Goal: Information Seeking & Learning: Learn about a topic

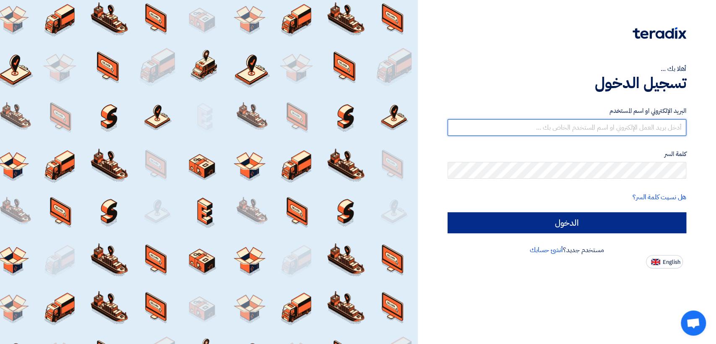
type input "italyaco2030@gmail.com"
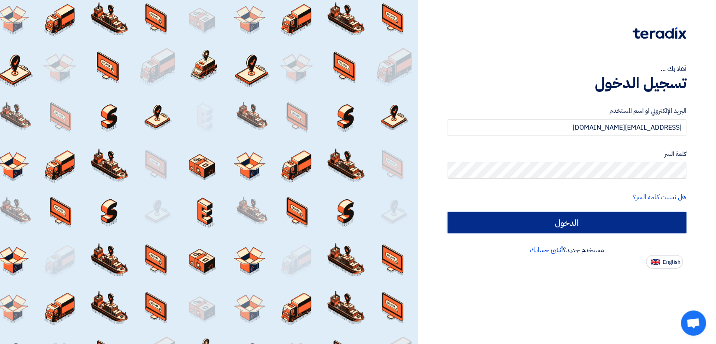
click at [476, 228] on input "الدخول" at bounding box center [566, 222] width 239 height 21
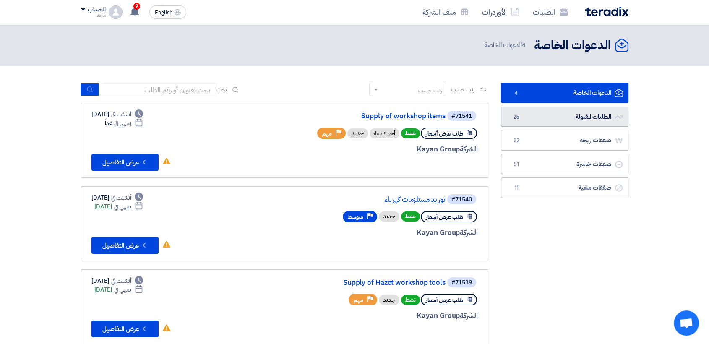
click at [527, 123] on link "الطلبات المقبولة الطلبات المقبولة 25" at bounding box center [564, 116] width 127 height 21
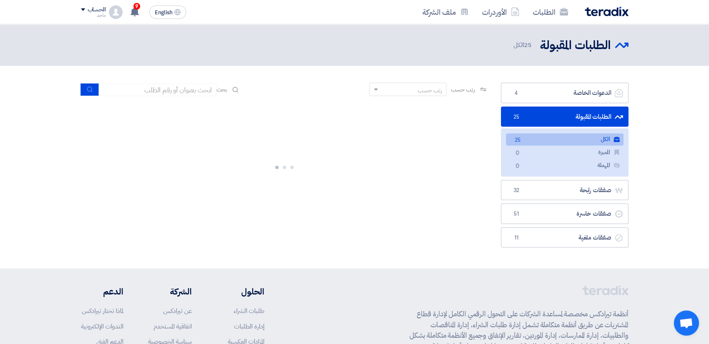
click at [452, 112] on div at bounding box center [284, 166] width 407 height 126
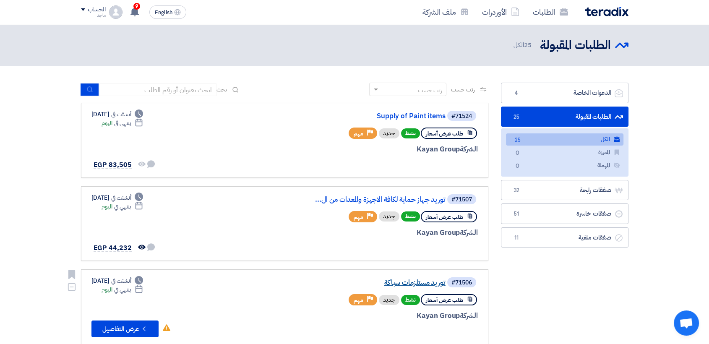
click at [407, 283] on link "توريد مستلزمات سباكة" at bounding box center [362, 283] width 168 height 8
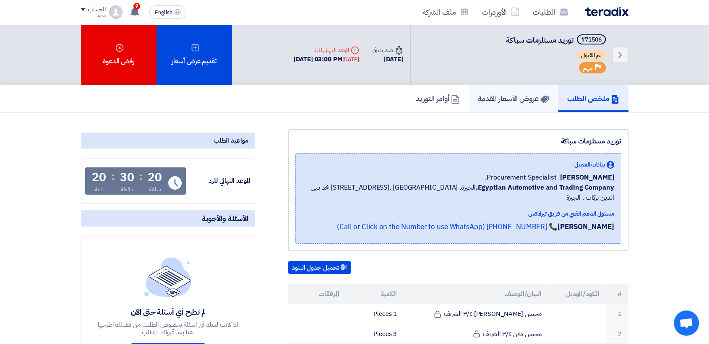
click at [493, 101] on h5 "عروض الأسعار المقدمة" at bounding box center [513, 98] width 71 height 10
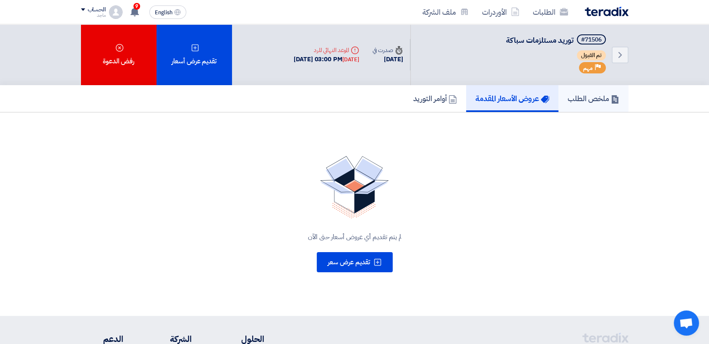
click at [583, 93] on h5 "ملخص الطلب" at bounding box center [593, 98] width 52 height 10
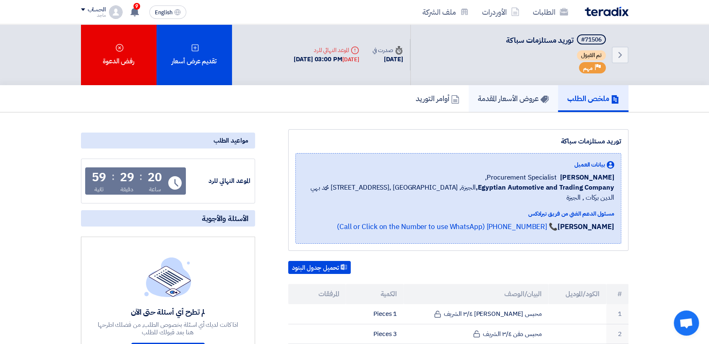
click at [496, 95] on h5 "عروض الأسعار المقدمة" at bounding box center [513, 98] width 71 height 10
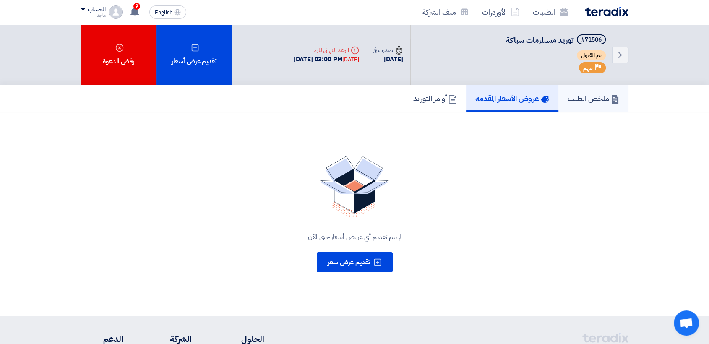
click at [561, 111] on link "ملخص الطلب" at bounding box center [593, 98] width 70 height 27
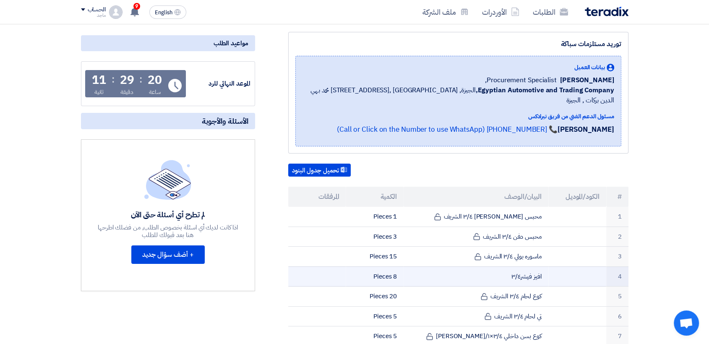
scroll to position [92, 0]
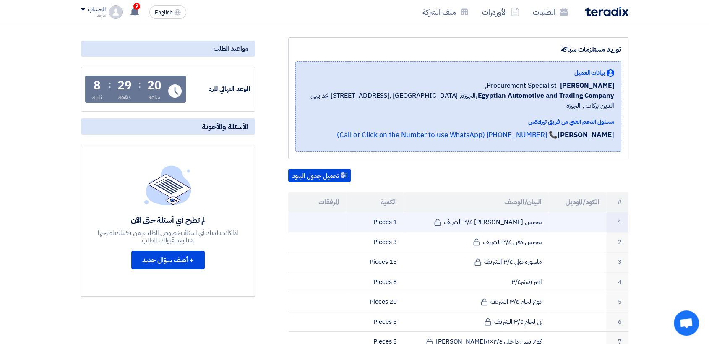
click at [453, 215] on td "محبس [PERSON_NAME] ٣/٤ الشريف" at bounding box center [475, 222] width 145 height 20
click at [440, 218] on use at bounding box center [437, 221] width 6 height 7
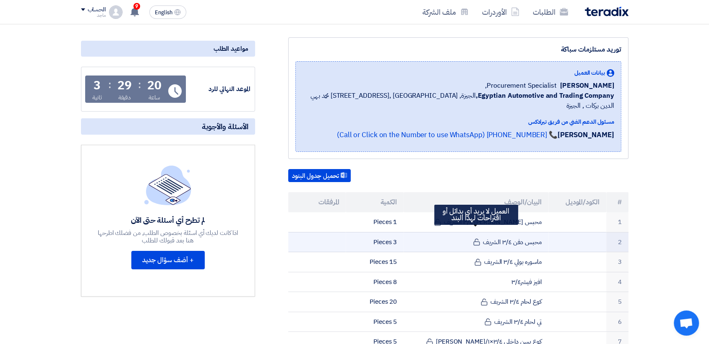
click at [476, 238] on icon at bounding box center [477, 242] width 8 height 8
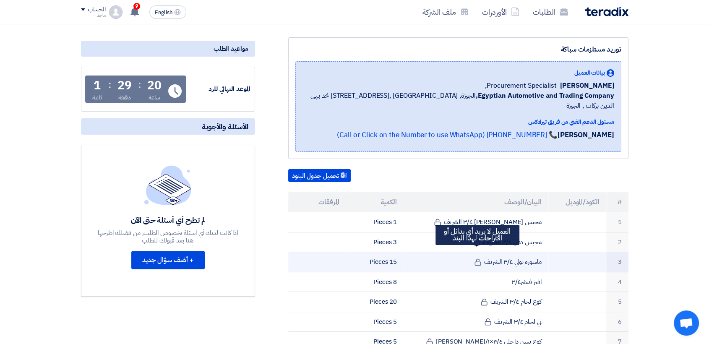
click at [476, 258] on icon at bounding box center [478, 262] width 8 height 8
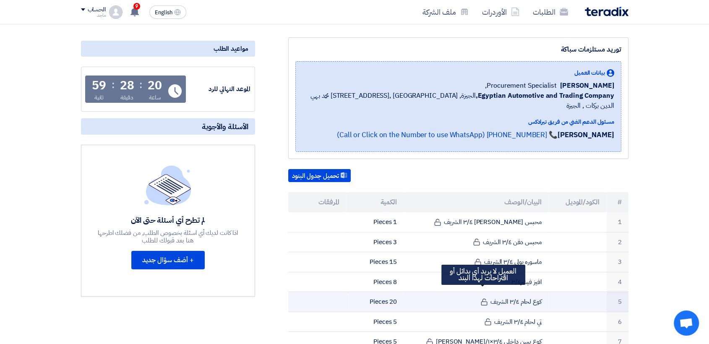
click at [484, 298] on icon at bounding box center [484, 302] width 8 height 8
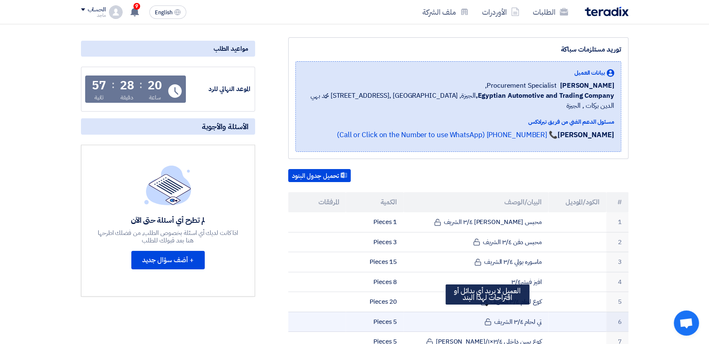
click at [486, 318] on use at bounding box center [488, 321] width 6 height 7
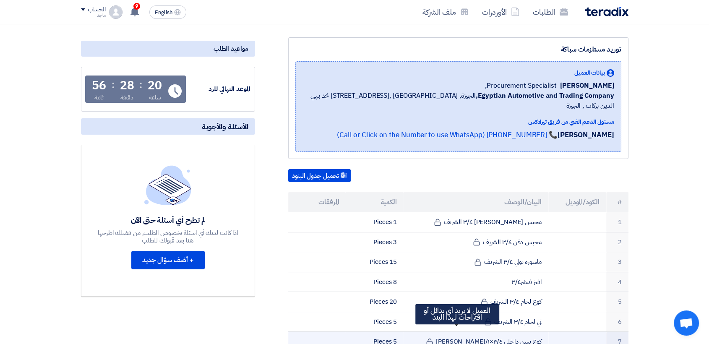
click at [433, 338] on icon at bounding box center [430, 342] width 8 height 8
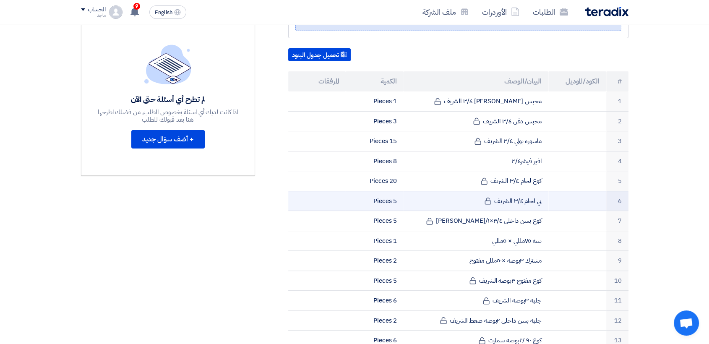
scroll to position [242, 0]
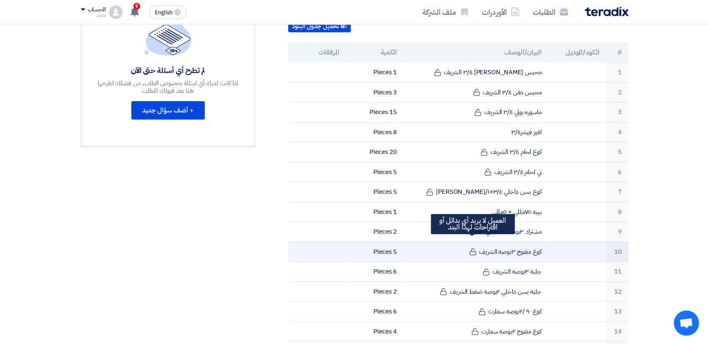
click at [470, 248] on use at bounding box center [472, 251] width 6 height 7
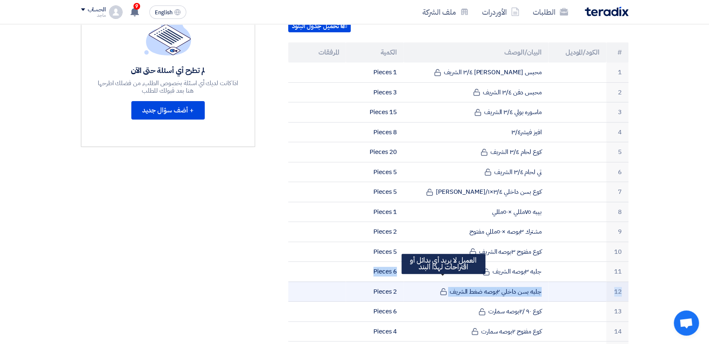
drag, startPoint x: 486, startPoint y: 262, endPoint x: 441, endPoint y: 279, distance: 47.7
click at [441, 279] on tbody "1 محبس بولي لاكور ٣/٤ الشريف 1 Pieces 2 محبس دفن ٣/٤ الشريف 3 Pieces" at bounding box center [458, 331] width 340 height 538
click at [440, 288] on use at bounding box center [443, 291] width 6 height 7
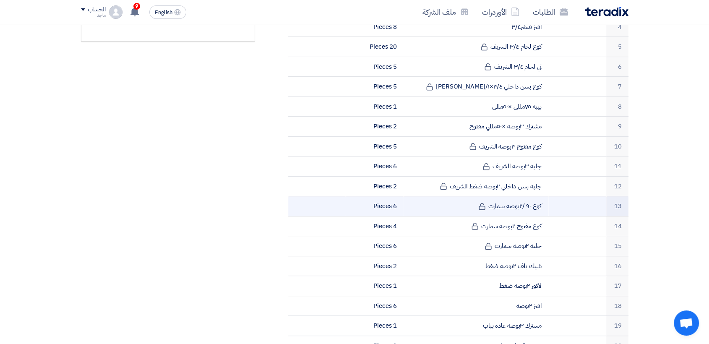
scroll to position [347, 0]
click at [482, 202] on use at bounding box center [481, 205] width 6 height 7
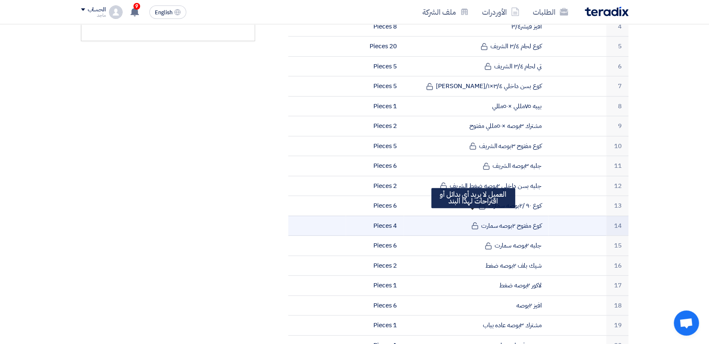
click at [475, 222] on icon at bounding box center [475, 226] width 8 height 8
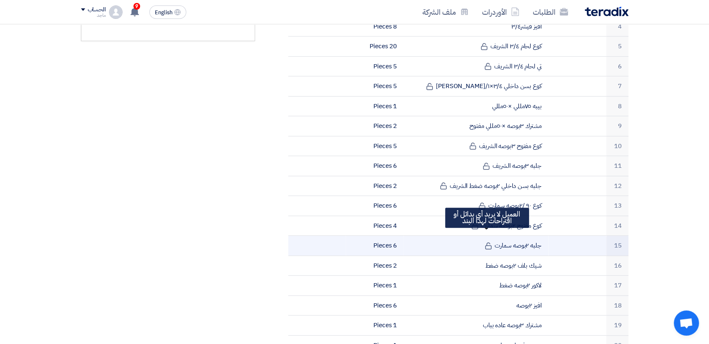
click at [487, 242] on use at bounding box center [488, 245] width 6 height 7
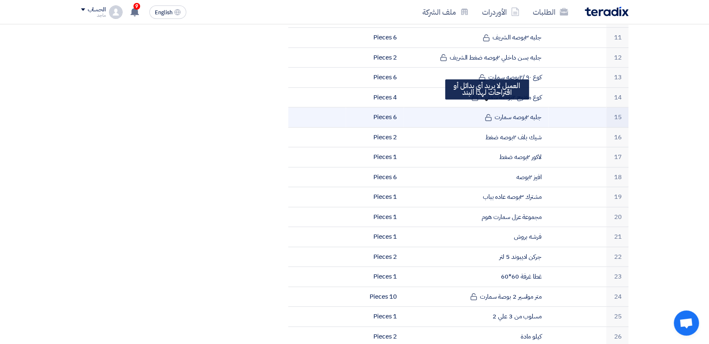
scroll to position [478, 0]
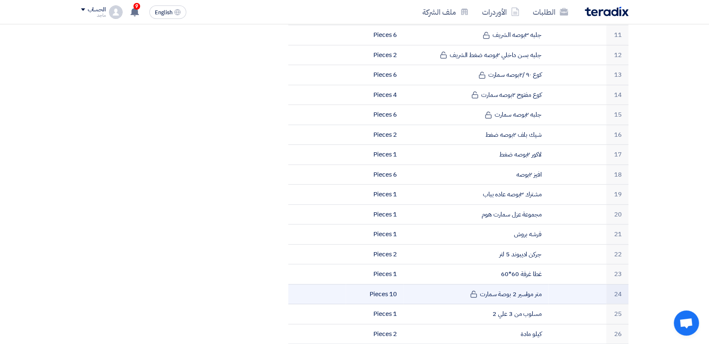
click at [470, 286] on td "متر مواسير 2 بوصة سمارت" at bounding box center [475, 294] width 145 height 20
click at [470, 289] on span at bounding box center [474, 293] width 11 height 9
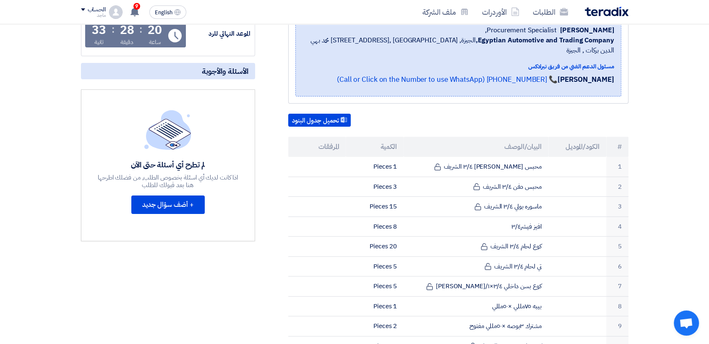
scroll to position [0, 0]
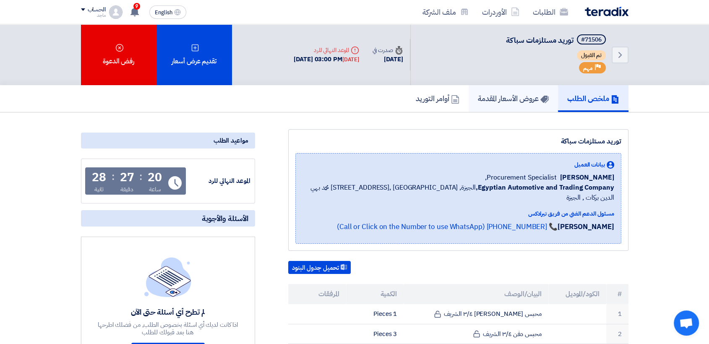
click at [490, 97] on h5 "عروض الأسعار المقدمة" at bounding box center [513, 98] width 71 height 10
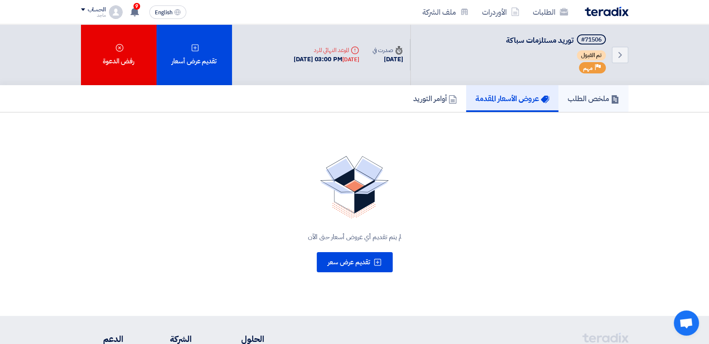
click at [579, 95] on h5 "ملخص الطلب" at bounding box center [593, 98] width 52 height 10
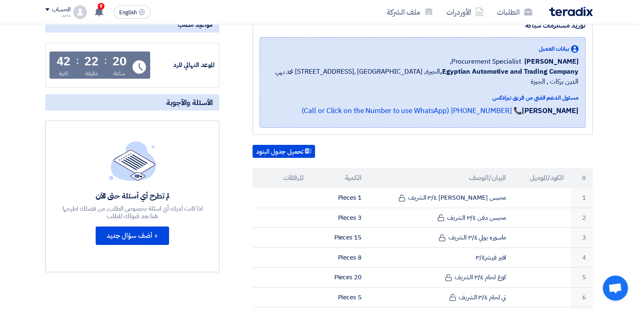
scroll to position [116, 0]
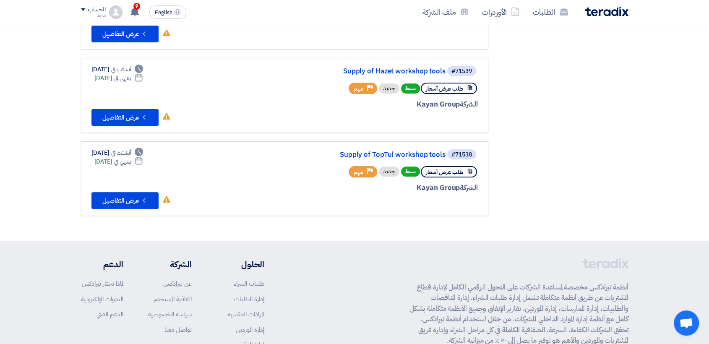
scroll to position [41, 0]
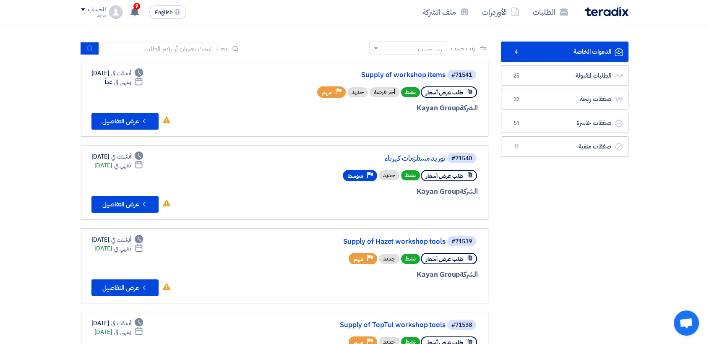
click at [392, 201] on div at bounding box center [377, 207] width 202 height 12
click at [402, 239] on link "Supply of Hazet workshop tools" at bounding box center [362, 242] width 168 height 8
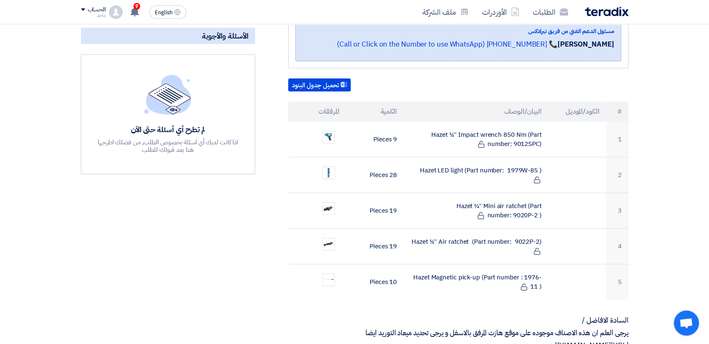
scroll to position [194, 0]
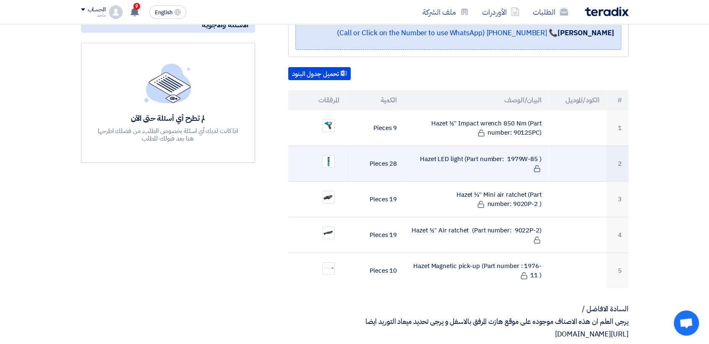
drag, startPoint x: 367, startPoint y: 155, endPoint x: 400, endPoint y: 154, distance: 33.6
click at [400, 154] on td "28 Pieces" at bounding box center [374, 164] width 58 height 36
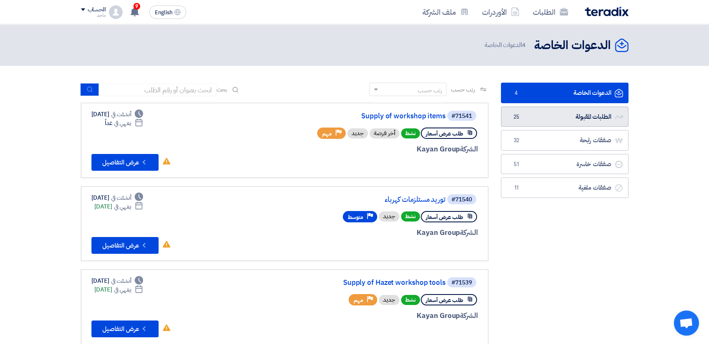
click at [548, 118] on link "الطلبات المقبولة الطلبات المقبولة 25" at bounding box center [564, 116] width 127 height 21
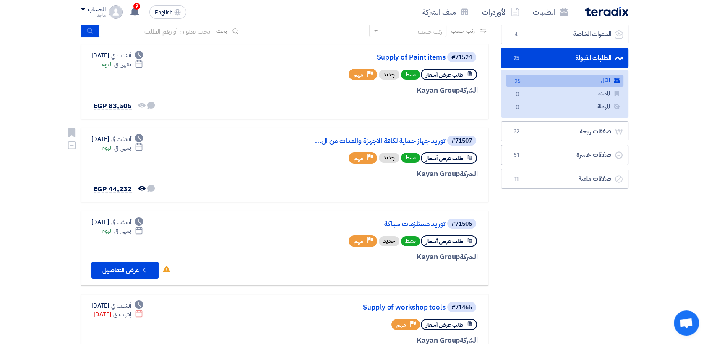
scroll to position [59, 0]
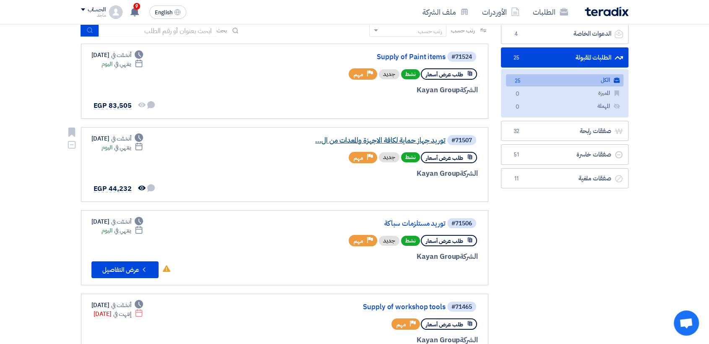
click at [398, 141] on link "توريد جهاز حماية لكافة الاجهزة والمعدات من ال..." at bounding box center [362, 141] width 168 height 8
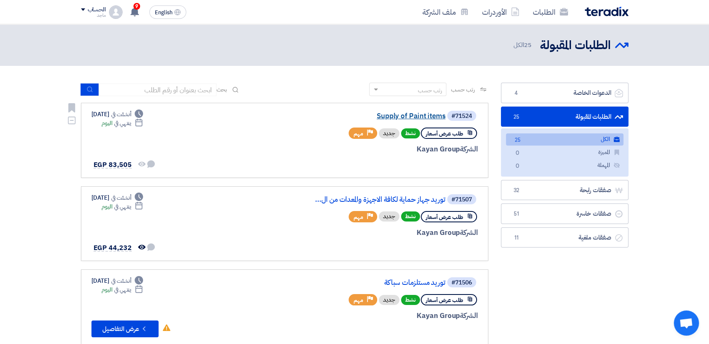
click at [414, 115] on link "Supply of Paint items" at bounding box center [362, 116] width 168 height 8
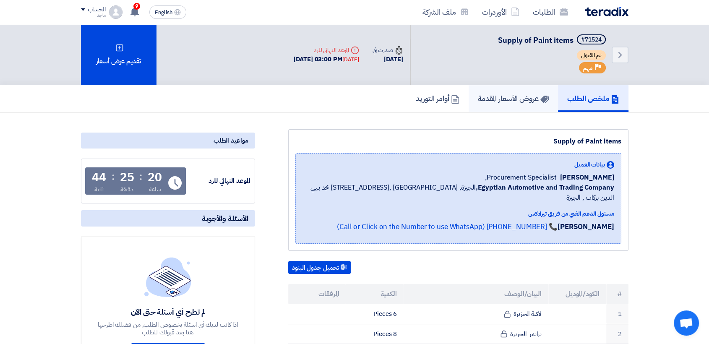
click at [506, 106] on link "عروض الأسعار المقدمة" at bounding box center [512, 98] width 89 height 27
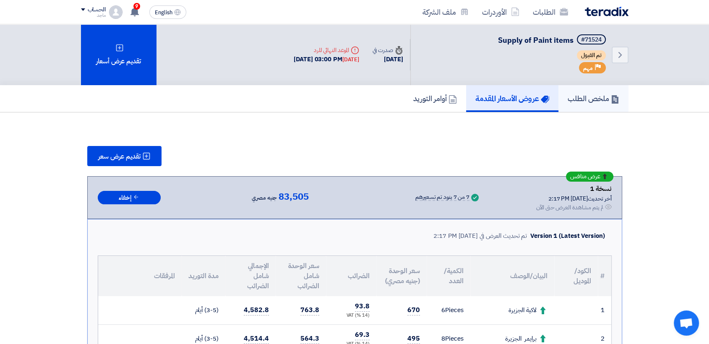
click at [607, 93] on h5 "ملخص الطلب" at bounding box center [593, 98] width 52 height 10
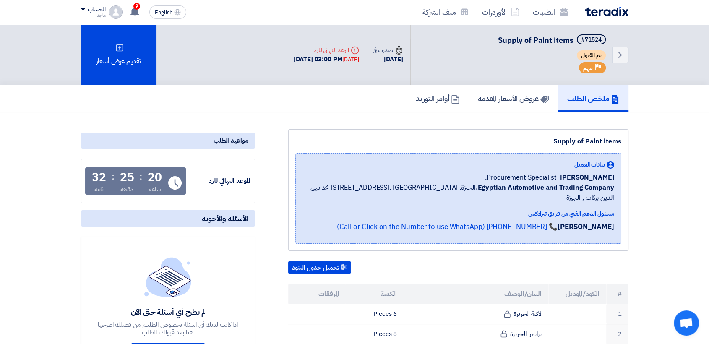
click at [607, 93] on h5 "ملخص الطلب" at bounding box center [593, 98] width 52 height 10
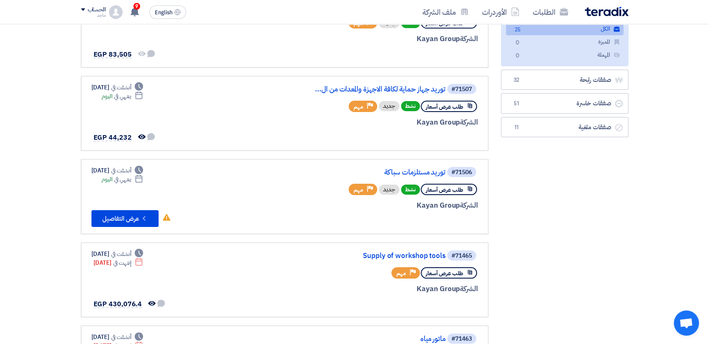
scroll to position [116, 0]
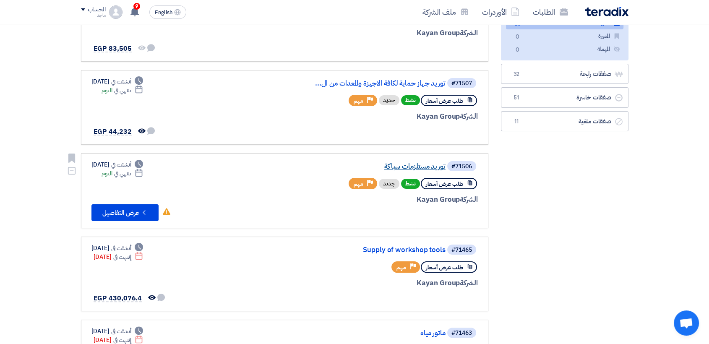
click at [408, 163] on link "توريد مستلزمات سباكة" at bounding box center [362, 167] width 168 height 8
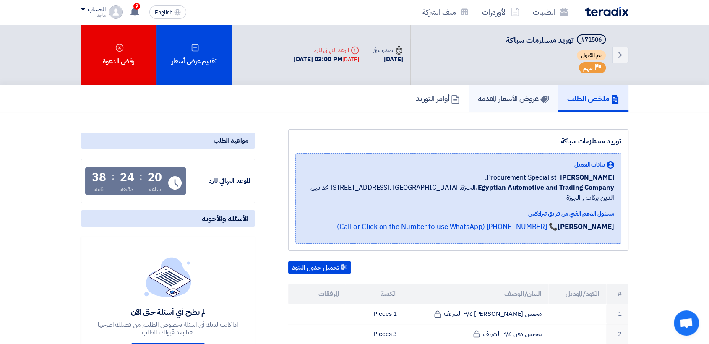
click at [507, 93] on h5 "عروض الأسعار المقدمة" at bounding box center [513, 98] width 71 height 10
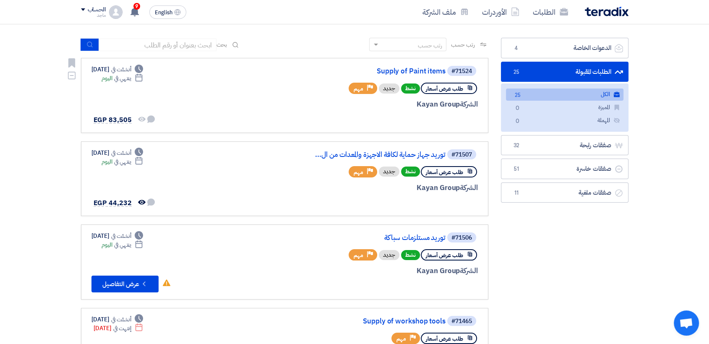
scroll to position [46, 0]
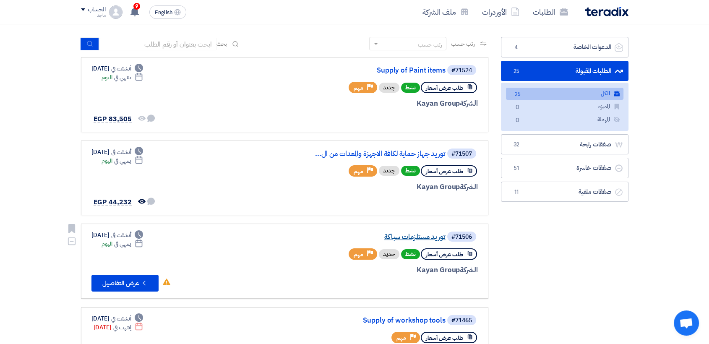
click at [402, 239] on link "توريد مستلزمات سباكة" at bounding box center [362, 237] width 168 height 8
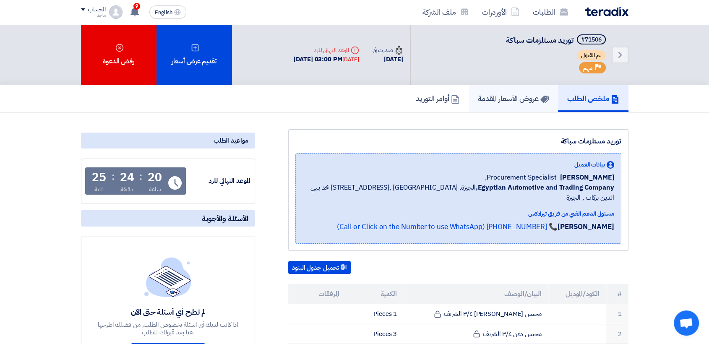
click at [529, 102] on h5 "عروض الأسعار المقدمة" at bounding box center [513, 98] width 71 height 10
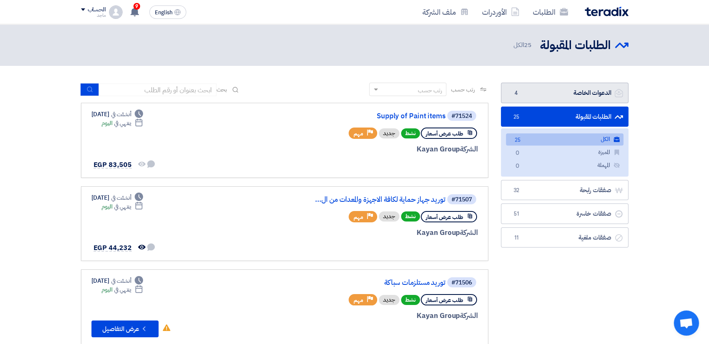
drag, startPoint x: 576, startPoint y: 81, endPoint x: 573, endPoint y: 91, distance: 10.5
click at [561, 93] on link "الدعوات الخاصة الدعوات الخاصة 4" at bounding box center [564, 93] width 127 height 21
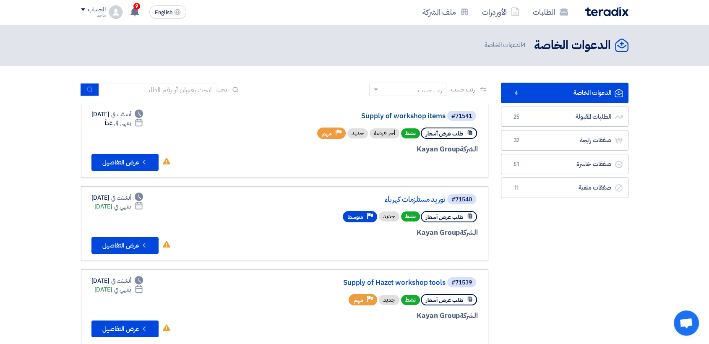
click at [409, 117] on link "Supply of workshop items" at bounding box center [362, 116] width 168 height 8
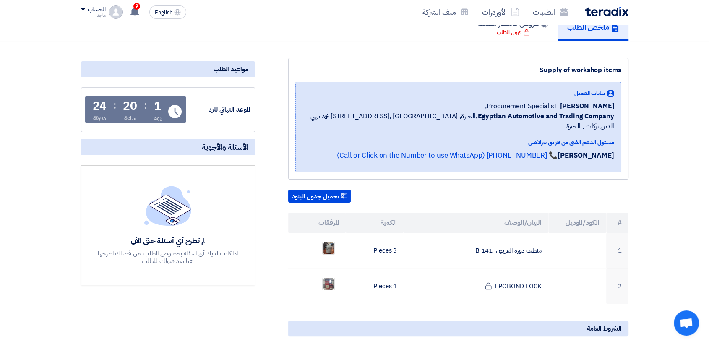
scroll to position [99, 0]
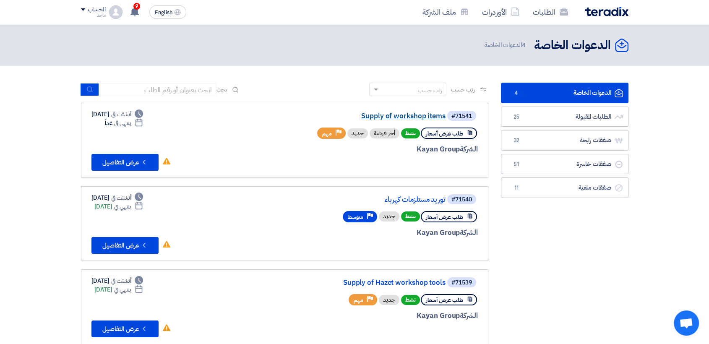
click at [406, 113] on link "Supply of workshop items" at bounding box center [362, 116] width 168 height 8
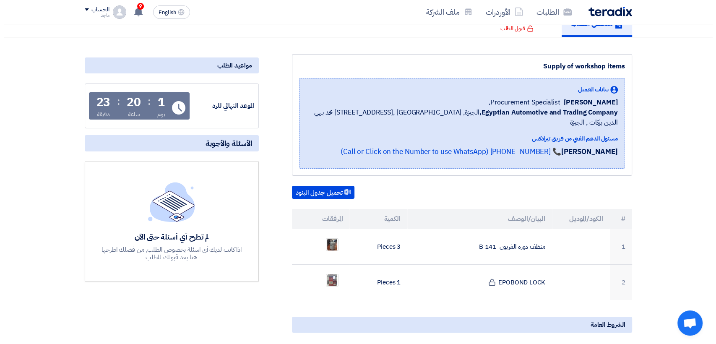
scroll to position [76, 0]
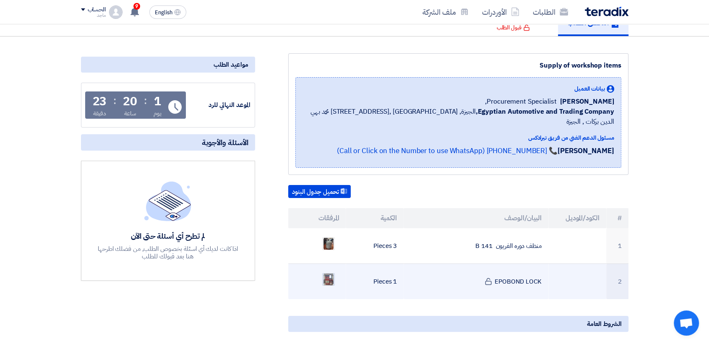
click at [330, 272] on img at bounding box center [328, 279] width 12 height 15
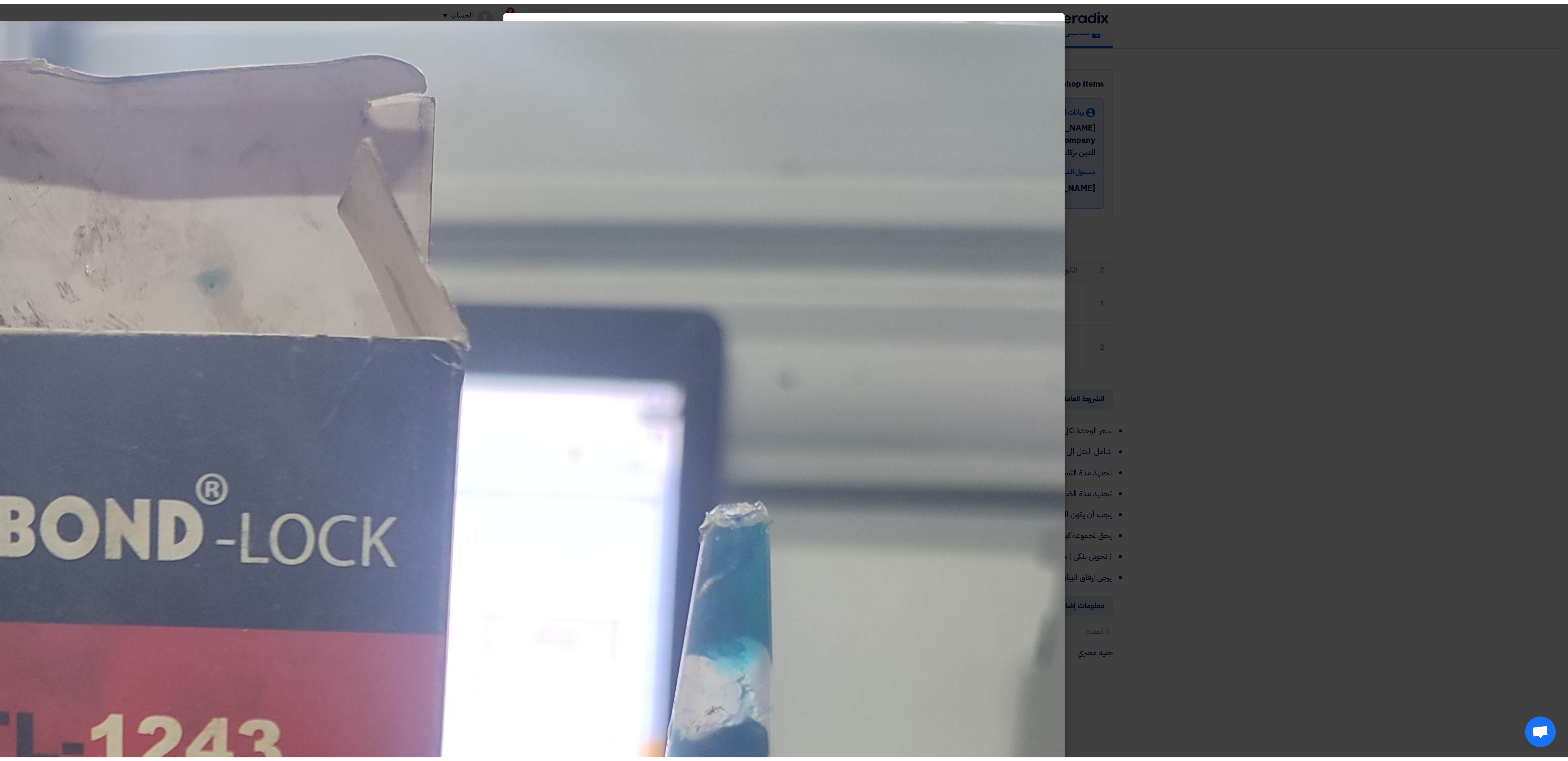
scroll to position [40, 0]
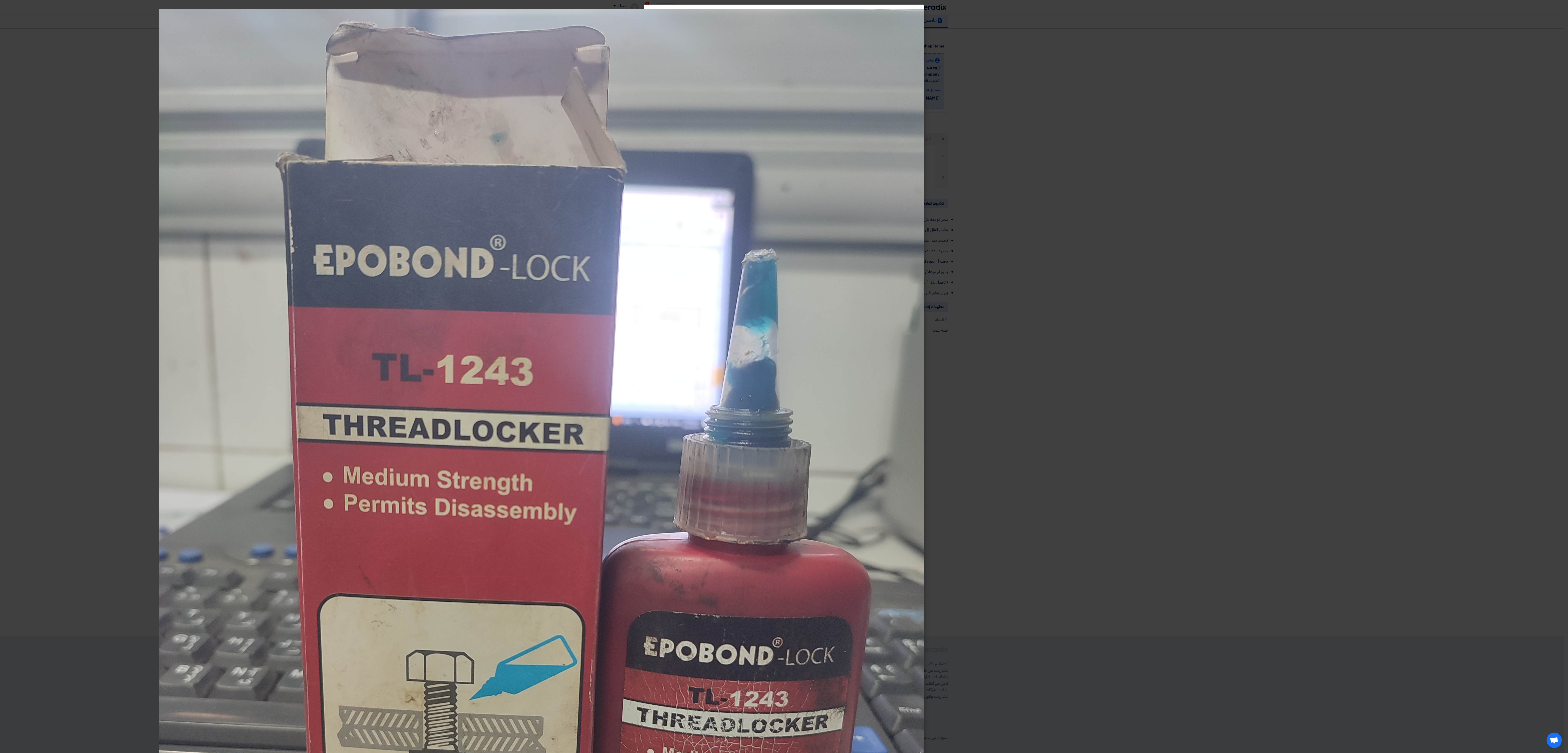
click at [435, 209] on modal-container at bounding box center [784, 376] width 1568 height 753
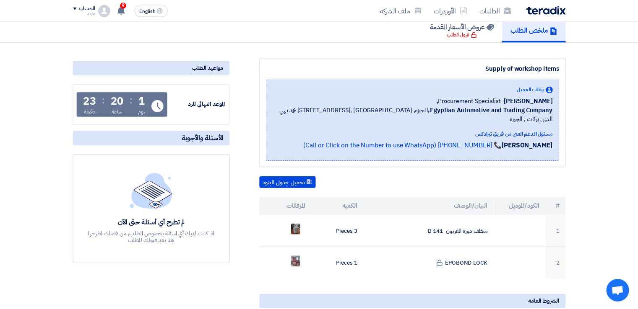
scroll to position [65, 0]
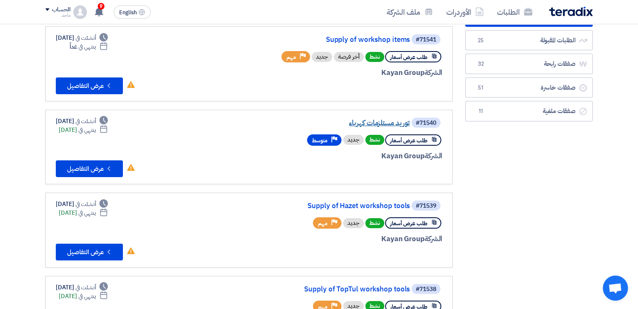
scroll to position [90, 0]
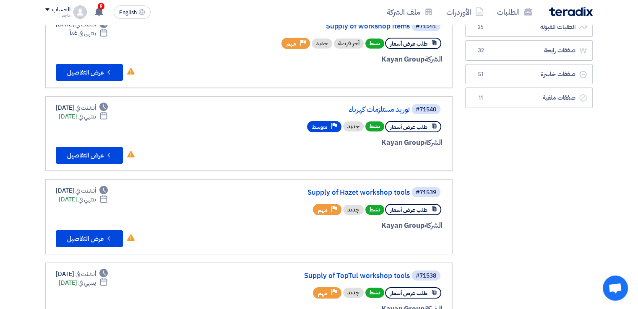
click at [382, 104] on div "#71540 توريد مستلزمات كهرباء" at bounding box center [341, 110] width 202 height 12
click at [382, 107] on link "توريد مستلزمات كهرباء" at bounding box center [326, 110] width 168 height 8
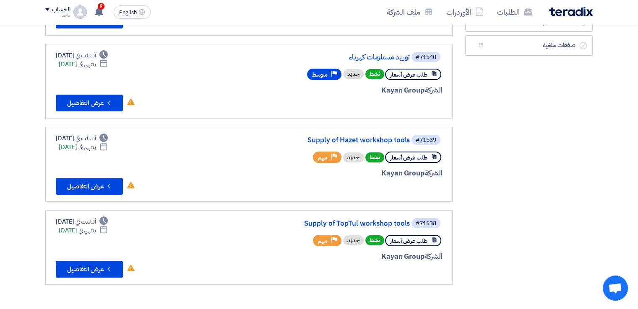
scroll to position [143, 0]
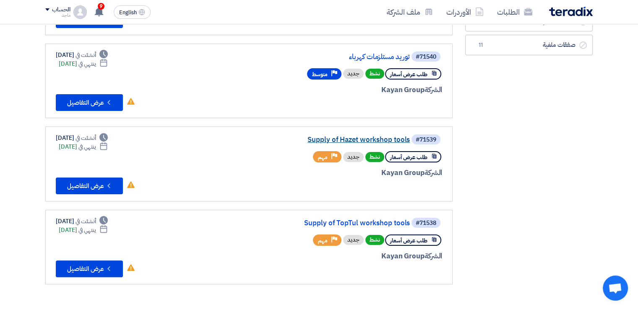
click at [388, 137] on link "Supply of Hazet workshop tools" at bounding box center [326, 140] width 168 height 8
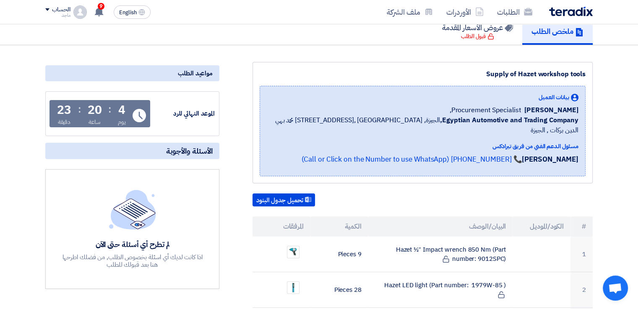
scroll to position [68, 0]
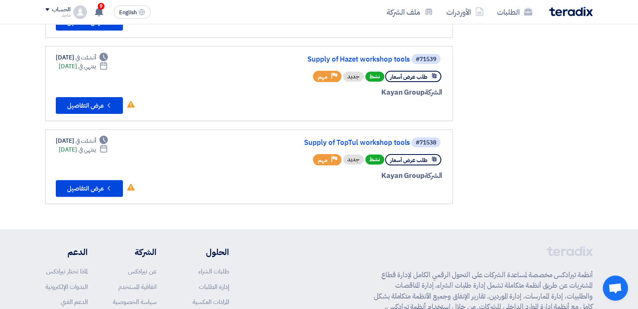
scroll to position [223, 0]
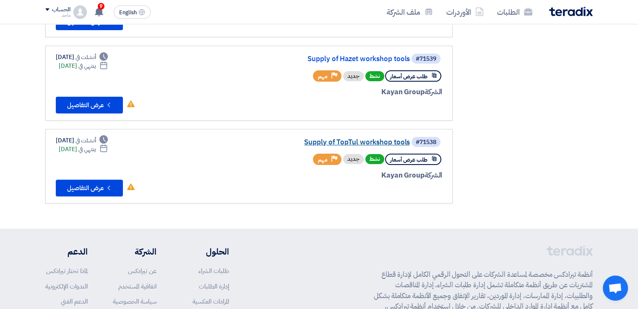
click at [387, 143] on link "Supply of TopTul workshop tools" at bounding box center [326, 143] width 168 height 8
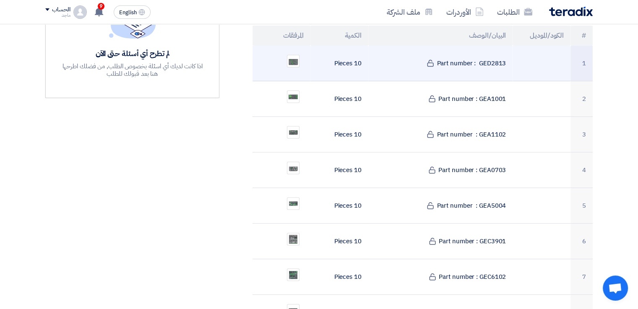
scroll to position [35, 0]
